Goal: Information Seeking & Learning: Learn about a topic

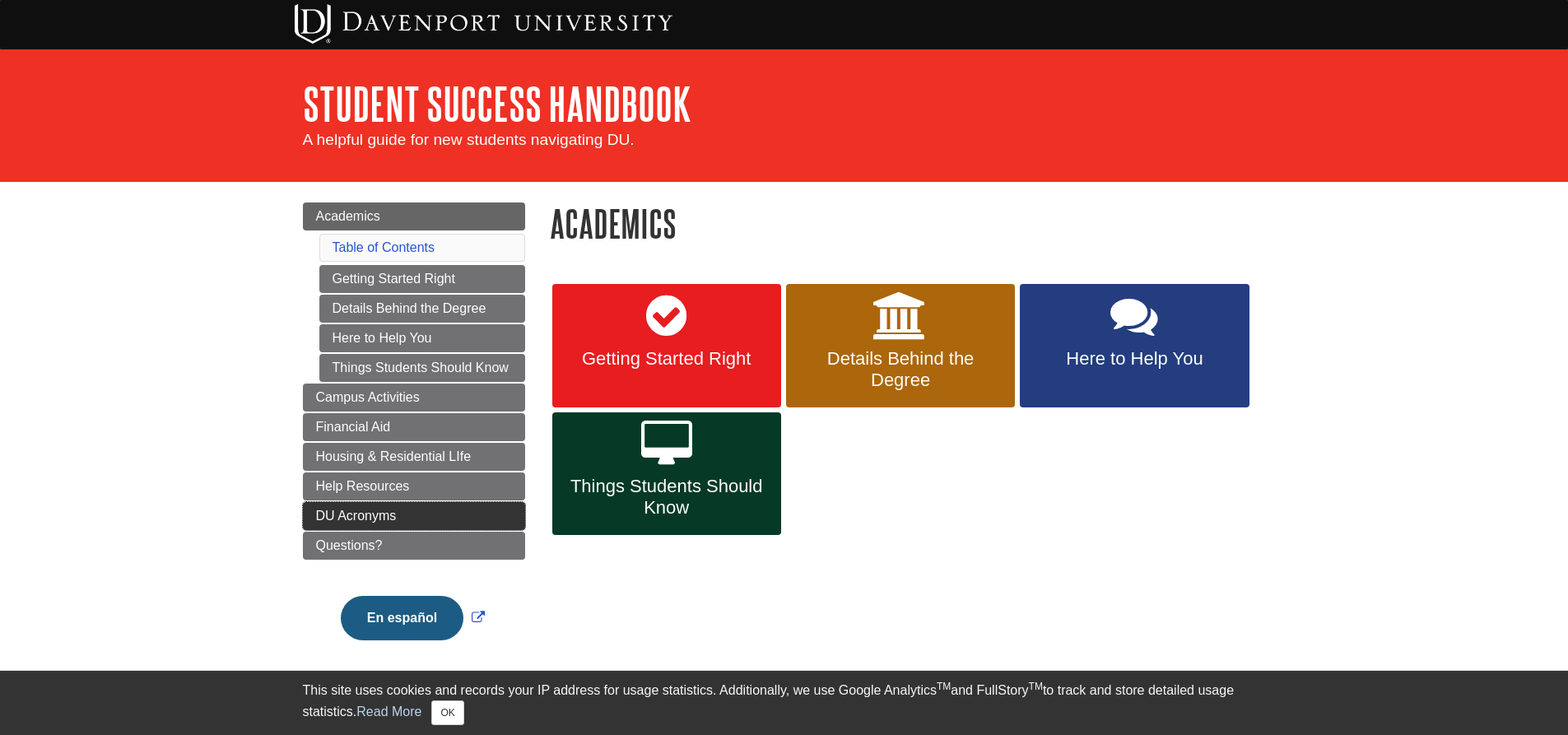
click at [374, 511] on span "DU Acronyms" at bounding box center [356, 516] width 81 height 14
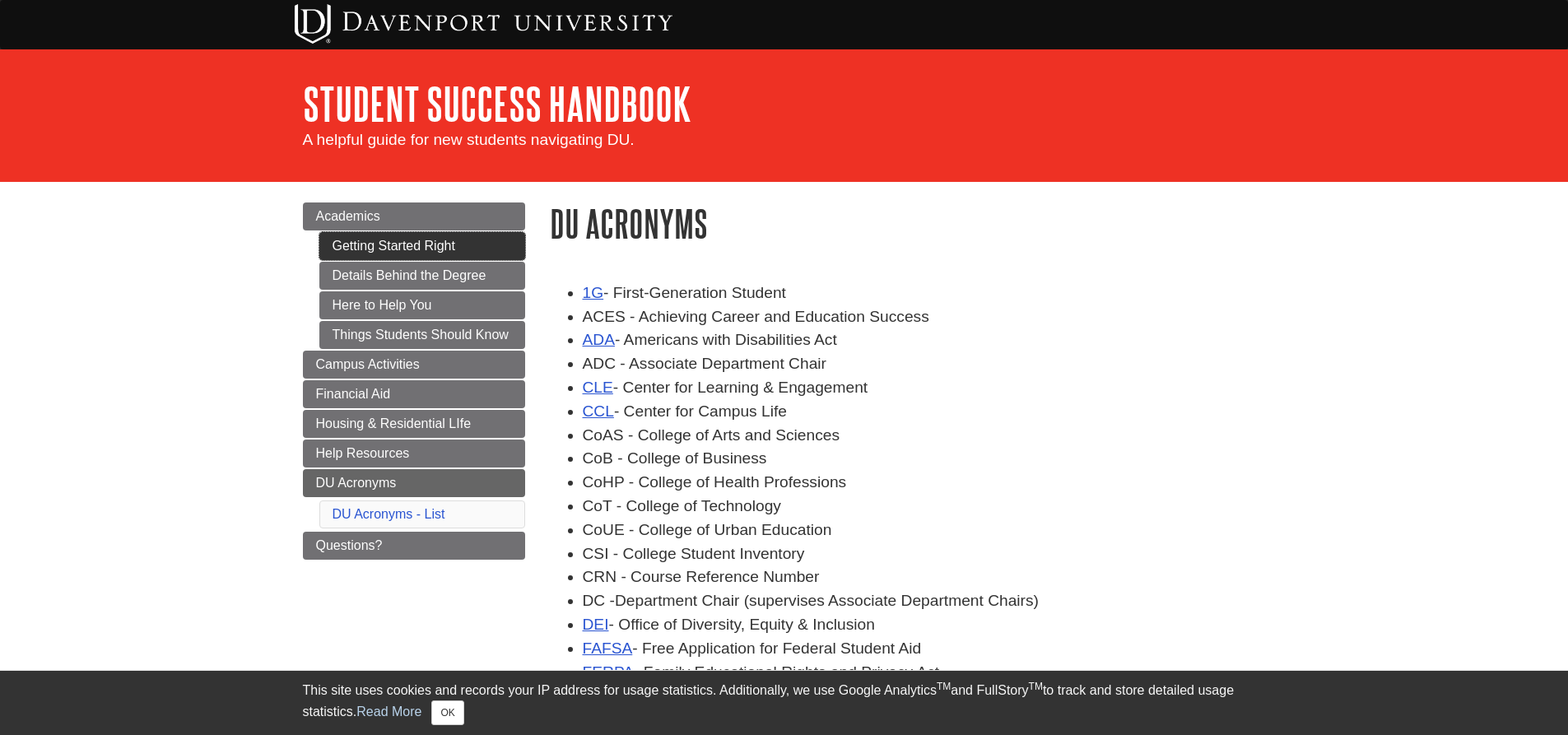
click at [407, 241] on link "Getting Started Right" at bounding box center [422, 246] width 205 height 28
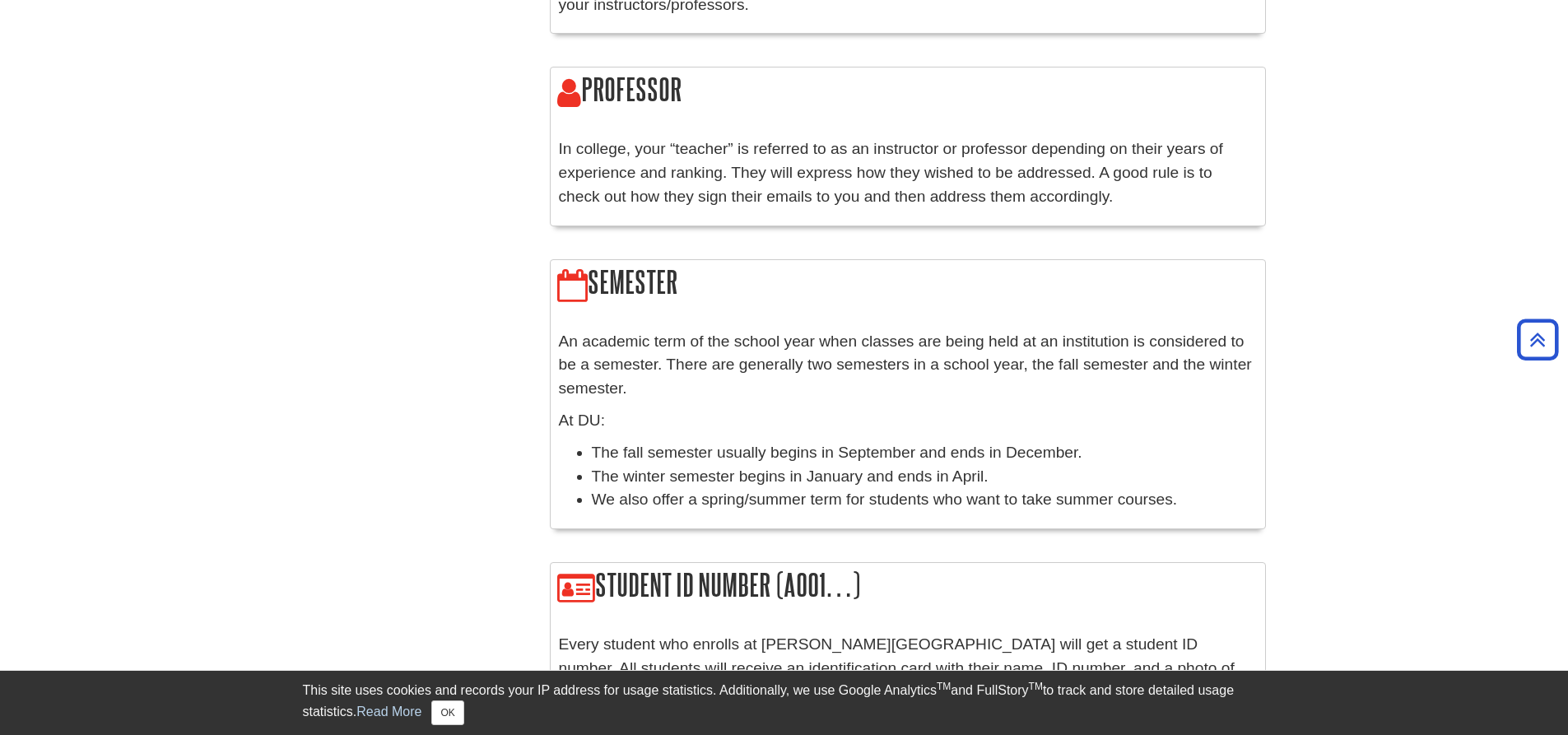
scroll to position [1399, 0]
